Goal: Check status: Check status

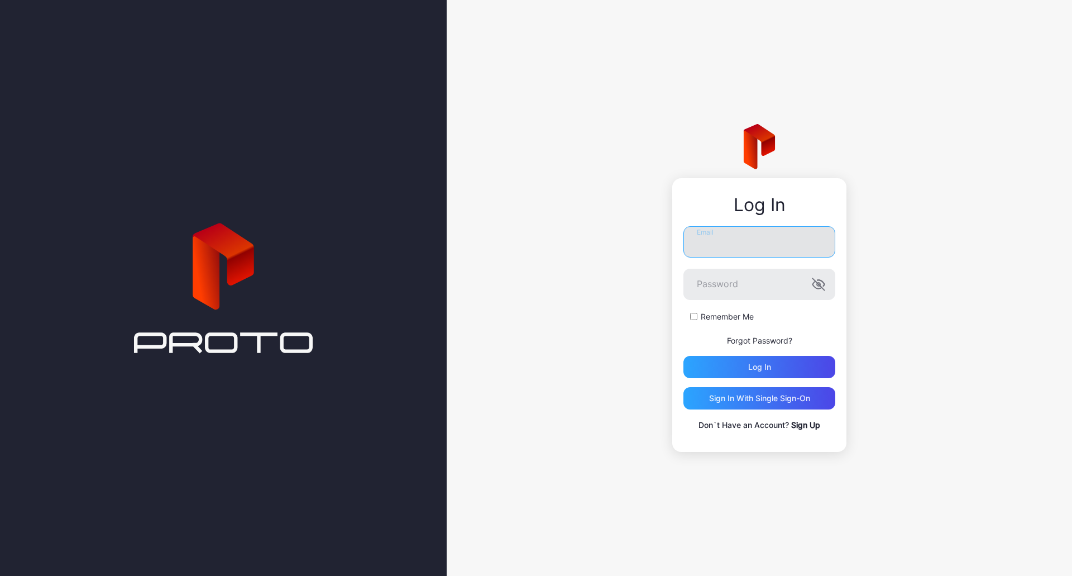
click at [756, 231] on input "Email" at bounding box center [760, 241] width 152 height 31
type input "**********"
click at [684, 356] on button "Log in" at bounding box center [760, 367] width 152 height 22
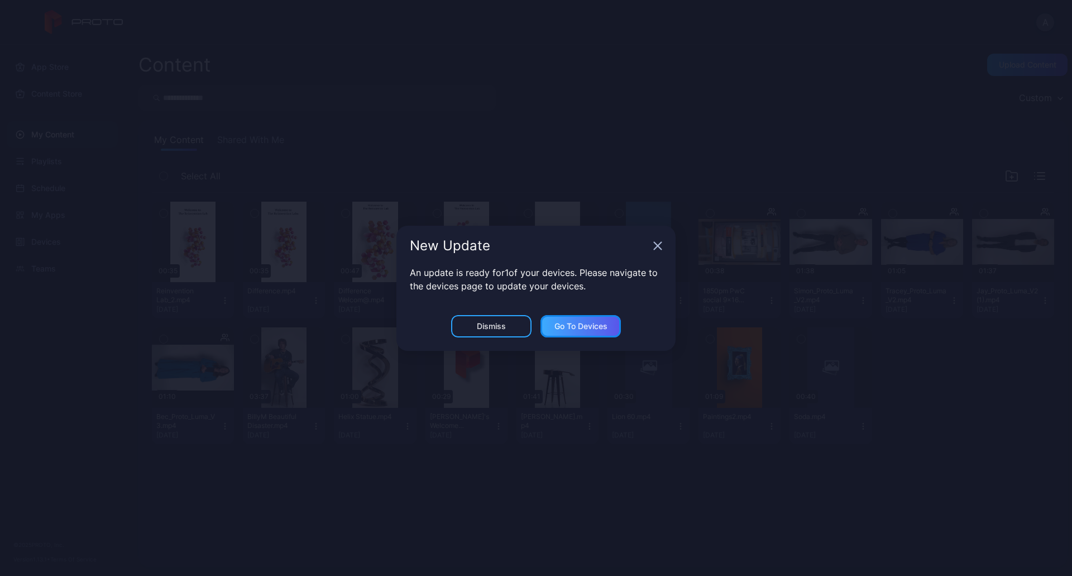
click at [550, 327] on div "Go to devices" at bounding box center [581, 326] width 80 height 22
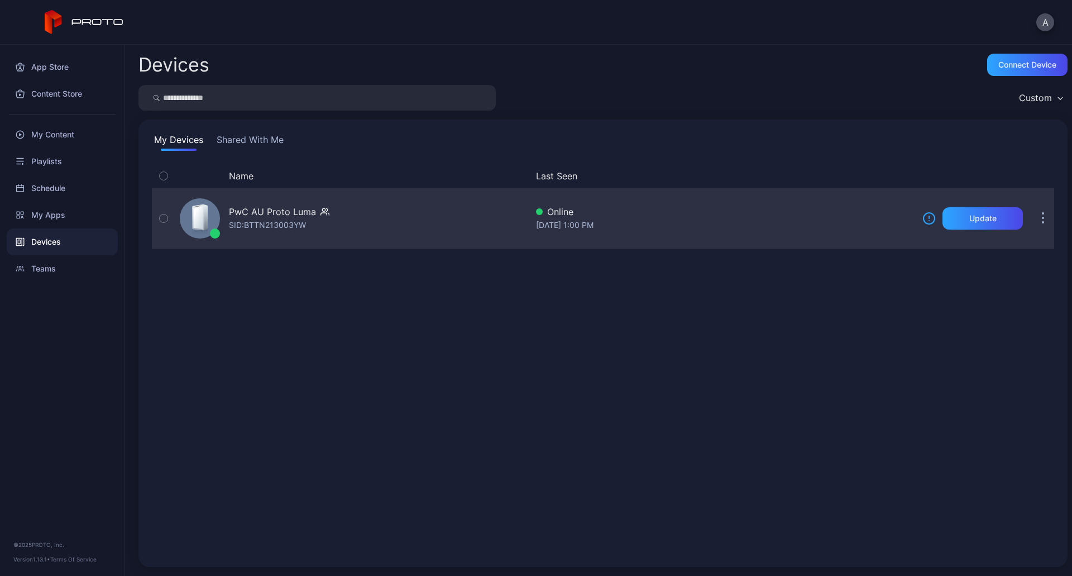
click at [341, 233] on div "PwC AU Proto [PERSON_NAME]: BTTN213003YW" at bounding box center [351, 218] width 352 height 56
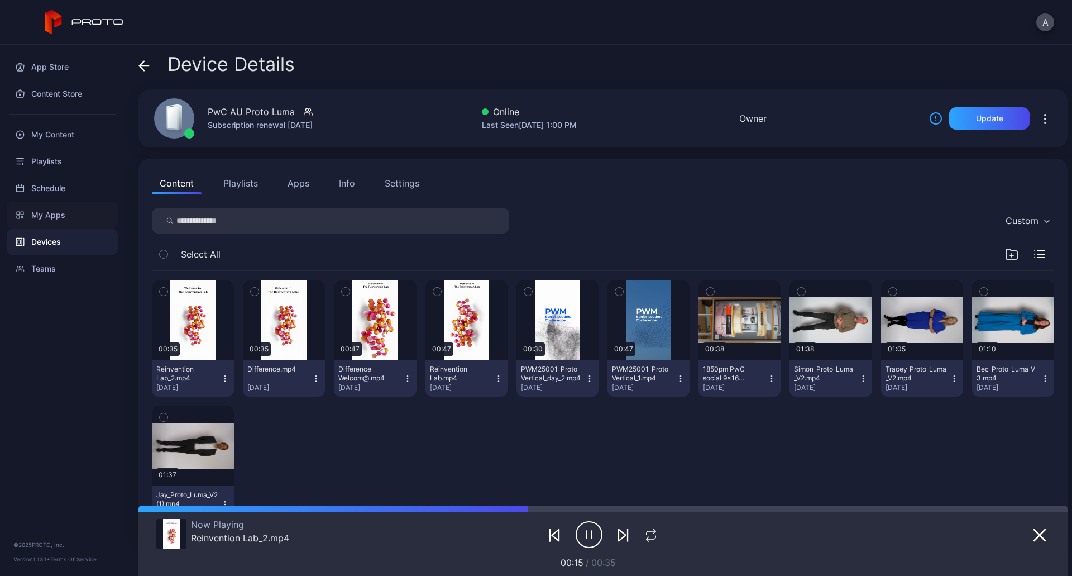
click at [61, 222] on div "My Apps" at bounding box center [62, 215] width 111 height 27
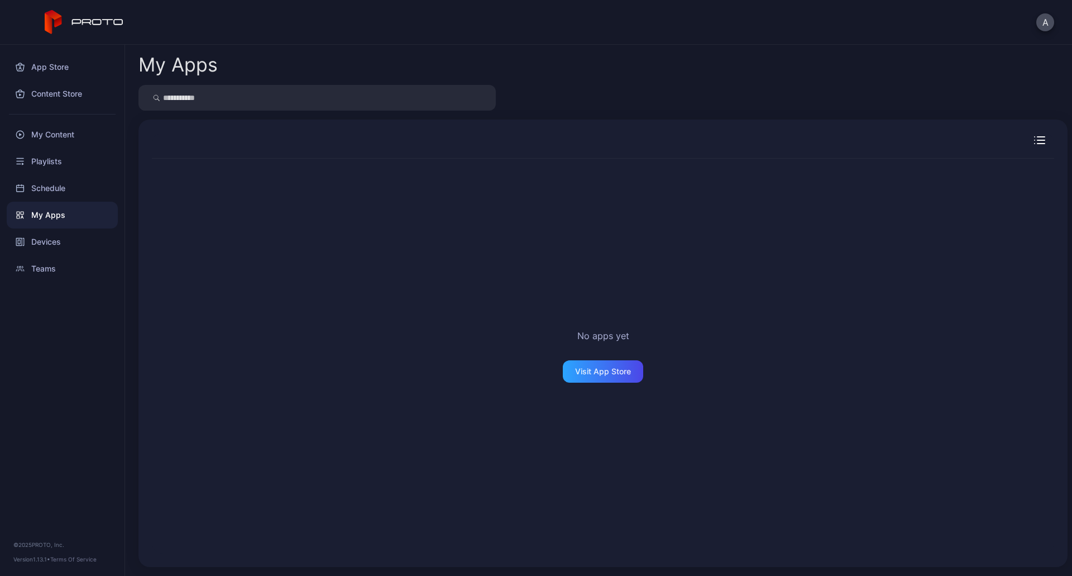
click at [56, 221] on div "My Apps" at bounding box center [62, 215] width 111 height 27
click at [58, 247] on div "Devices" at bounding box center [62, 241] width 111 height 27
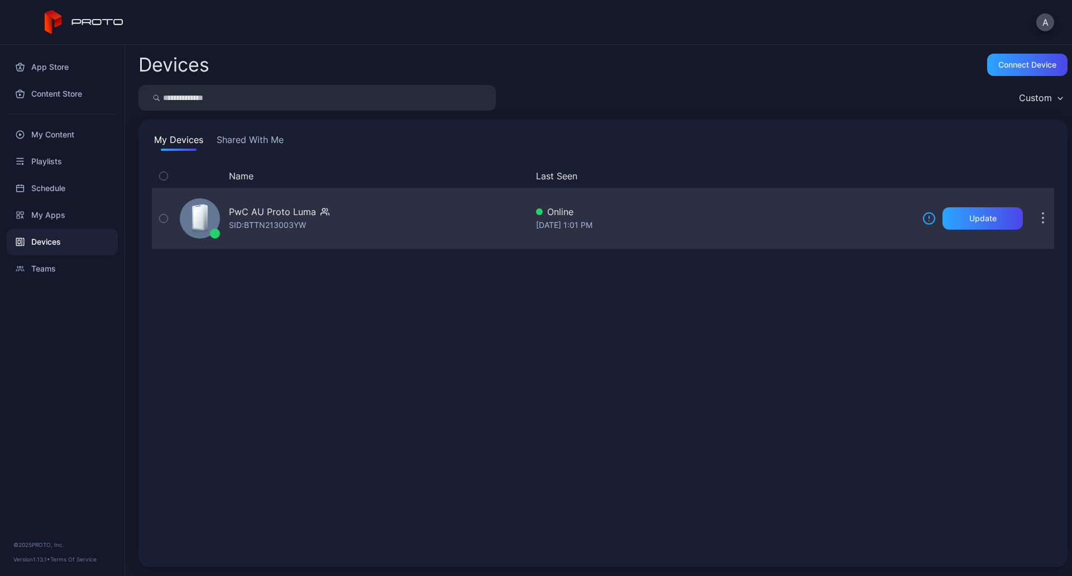
click at [285, 223] on div "SID: BTTN213003YW" at bounding box center [267, 224] width 77 height 13
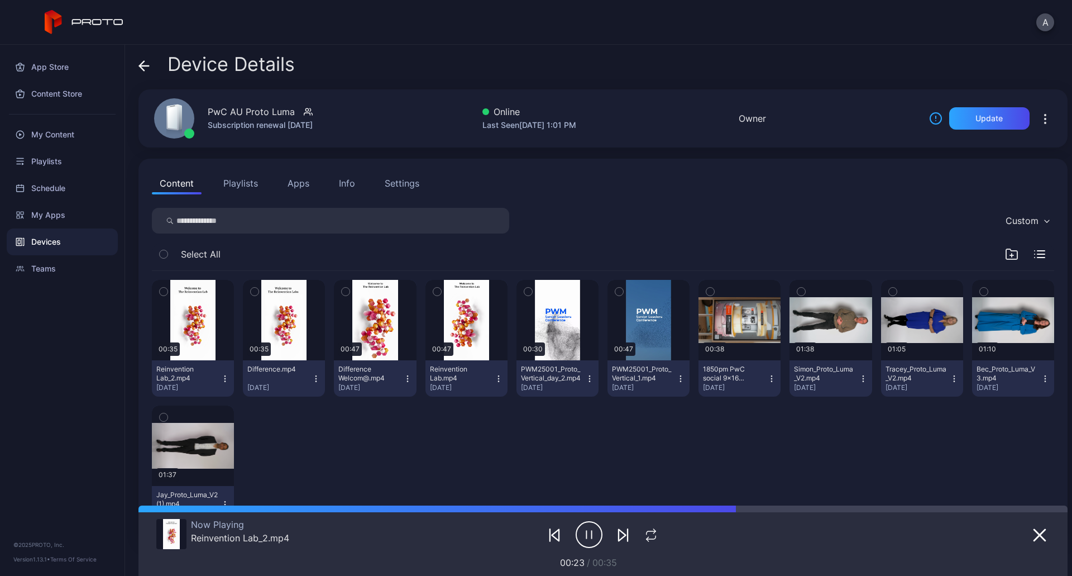
scroll to position [48, 0]
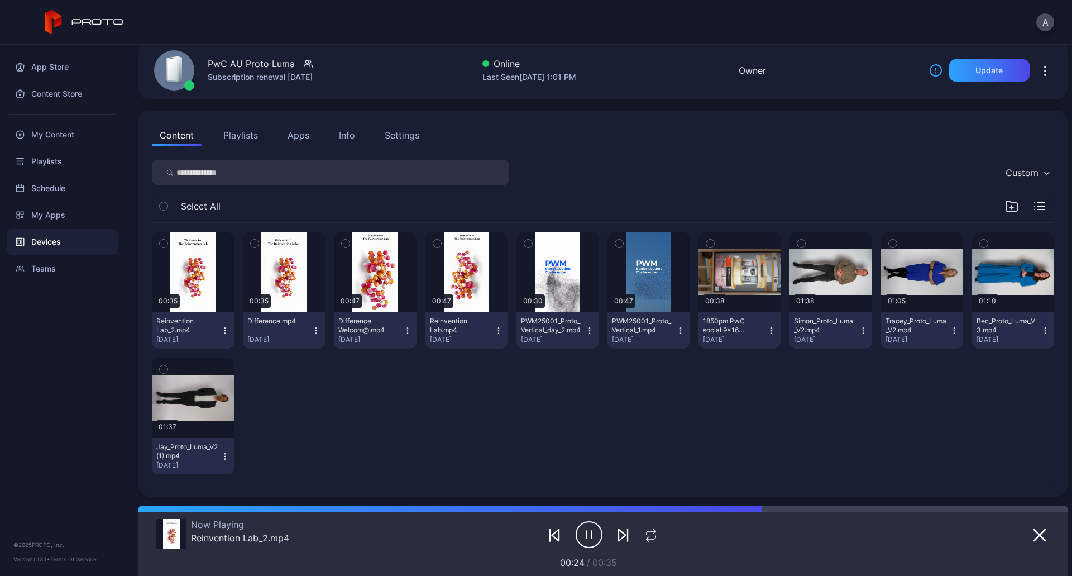
click at [307, 134] on button "Apps" at bounding box center [298, 135] width 37 height 22
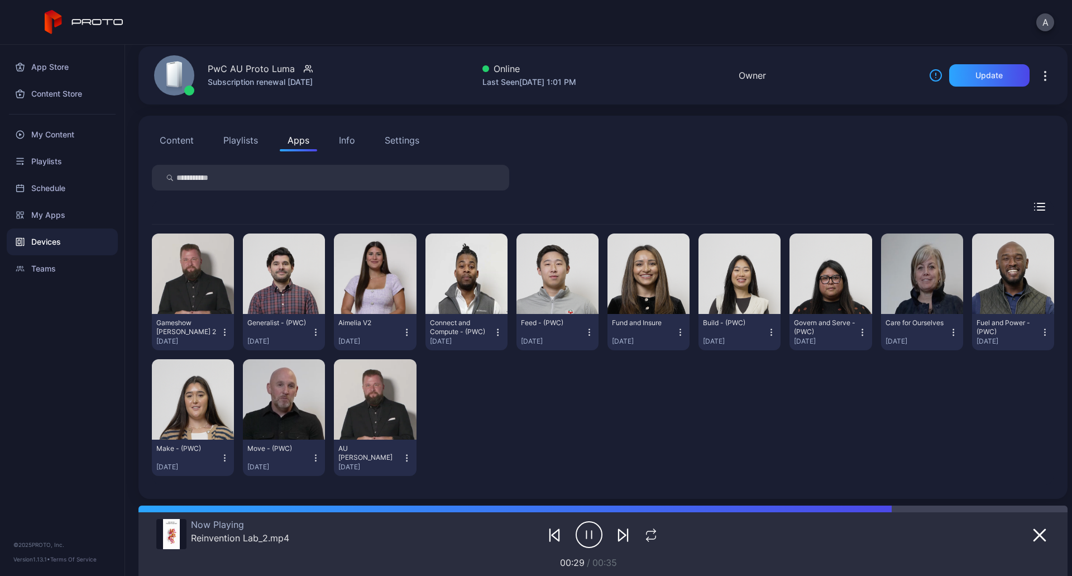
scroll to position [45, 0]
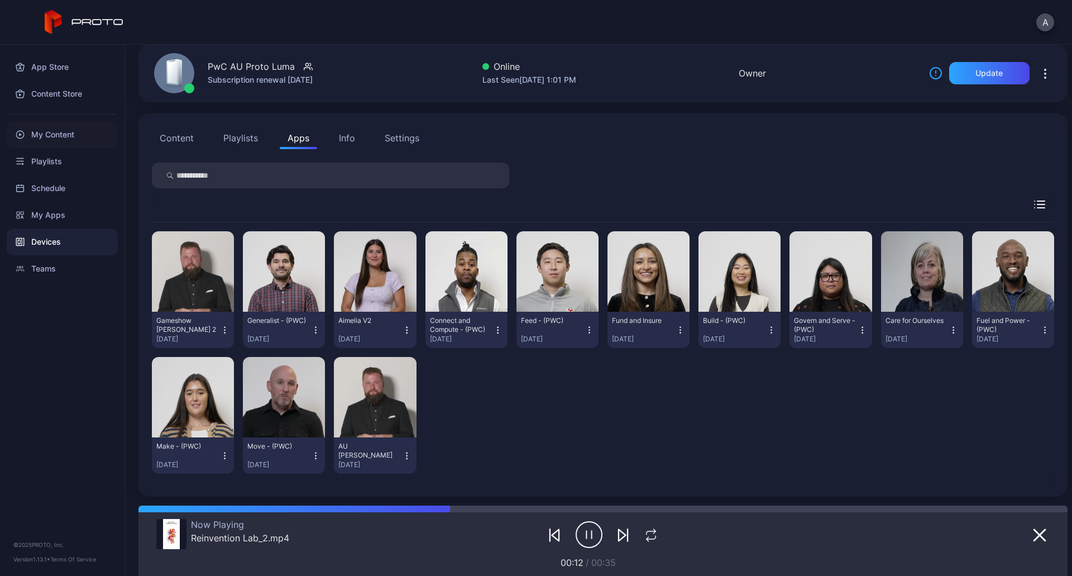
click at [56, 137] on div "My Content" at bounding box center [62, 134] width 111 height 27
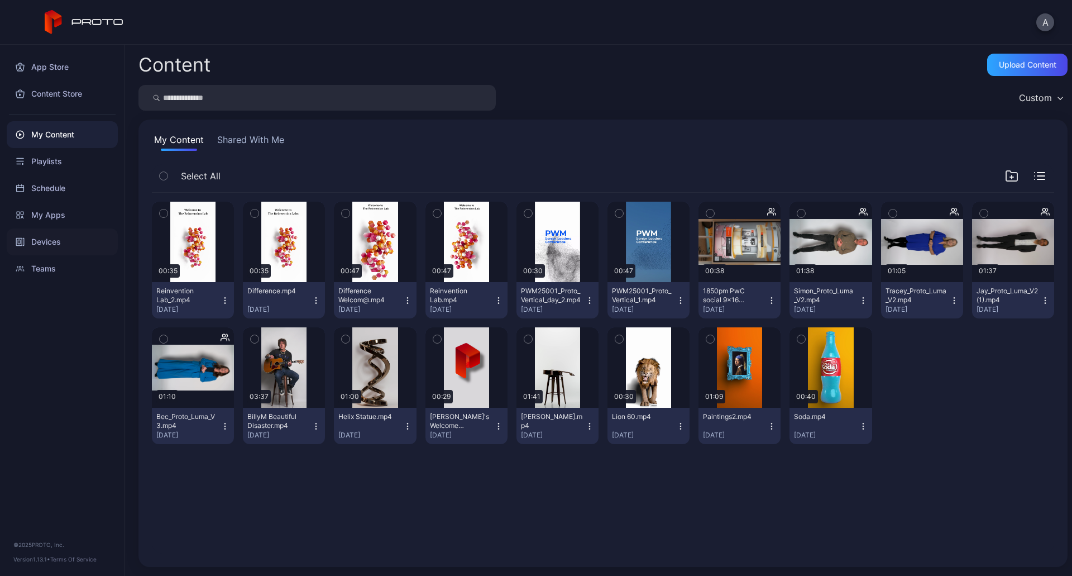
click at [47, 240] on div "Devices" at bounding box center [62, 241] width 111 height 27
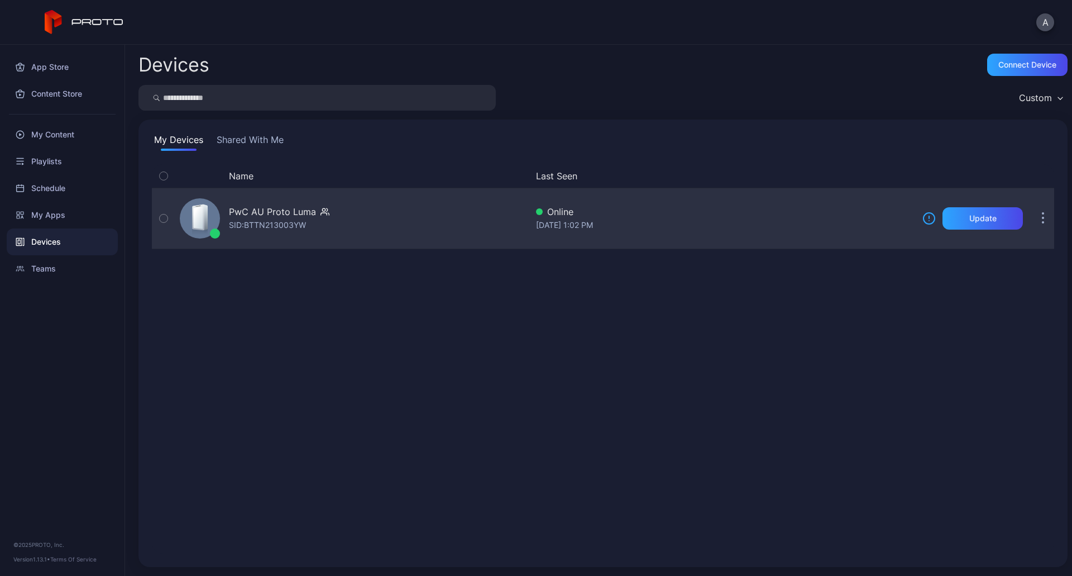
click at [279, 227] on div "SID: BTTN213003YW" at bounding box center [267, 224] width 77 height 13
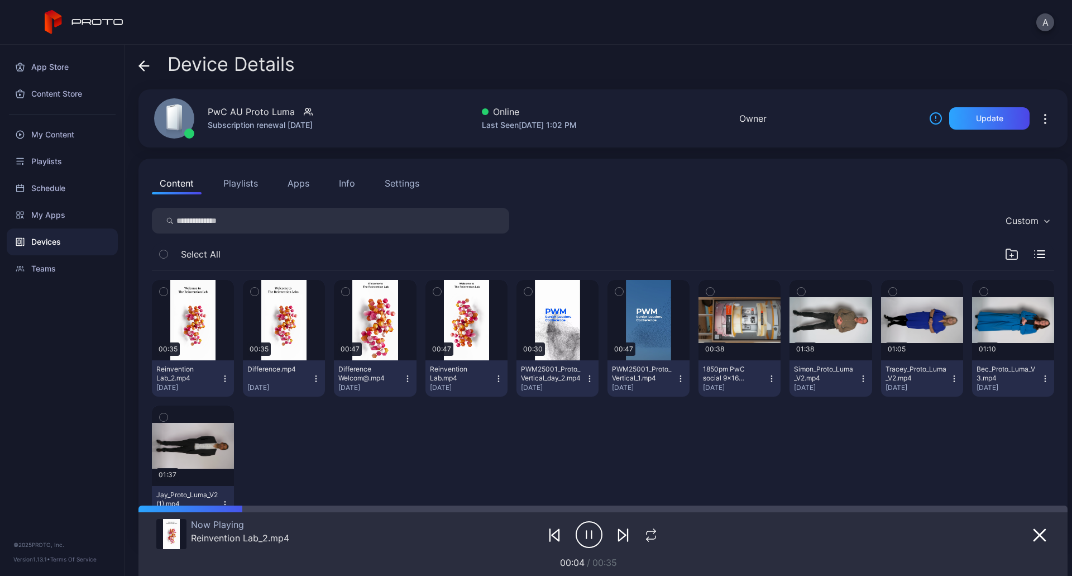
click at [294, 188] on button "Apps" at bounding box center [298, 183] width 37 height 22
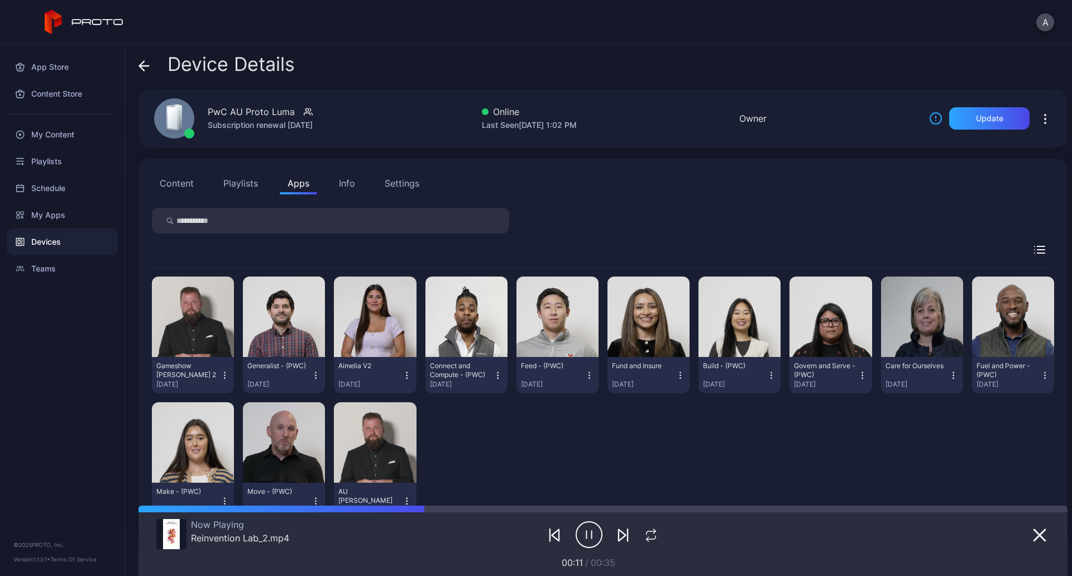
scroll to position [45, 0]
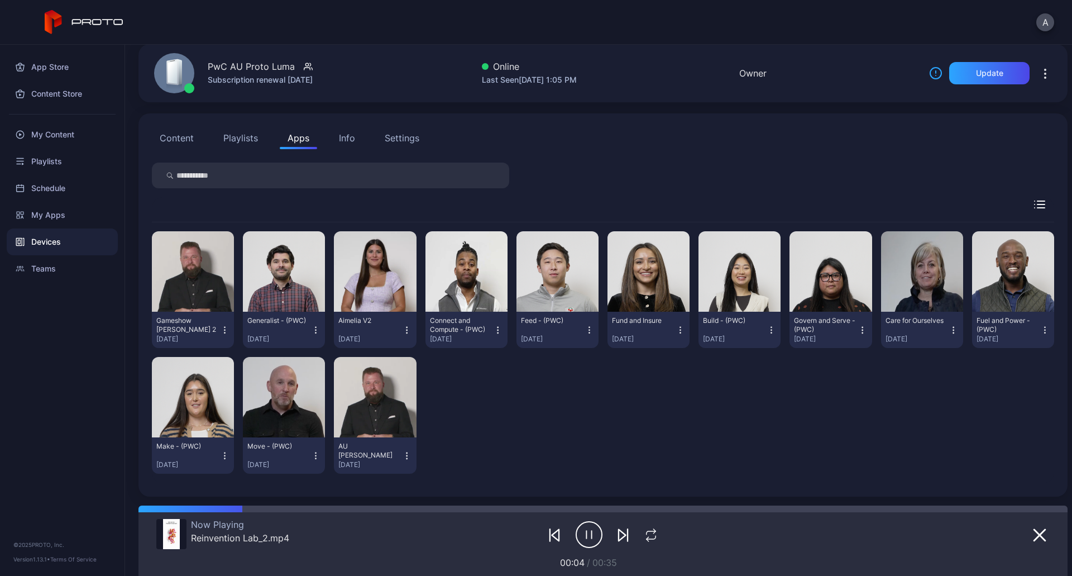
click at [246, 142] on button "Playlists" at bounding box center [241, 138] width 50 height 22
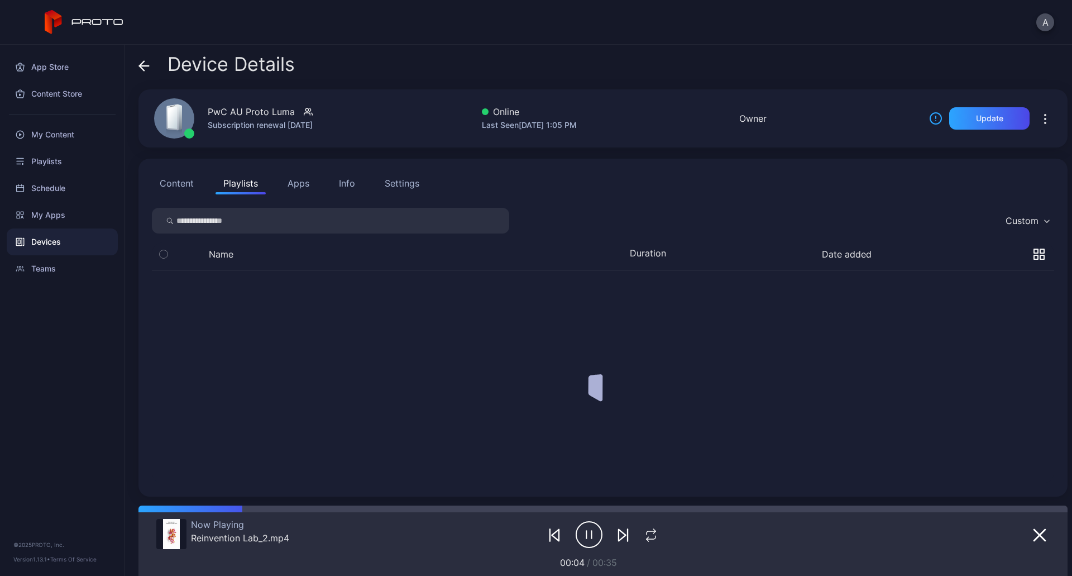
click at [245, 139] on div "PwC AU Proto Luma Subscription renewal [DATE]" at bounding box center [230, 118] width 179 height 60
click at [183, 185] on button "Content" at bounding box center [177, 183] width 50 height 22
